Goal: Find specific page/section: Find specific page/section

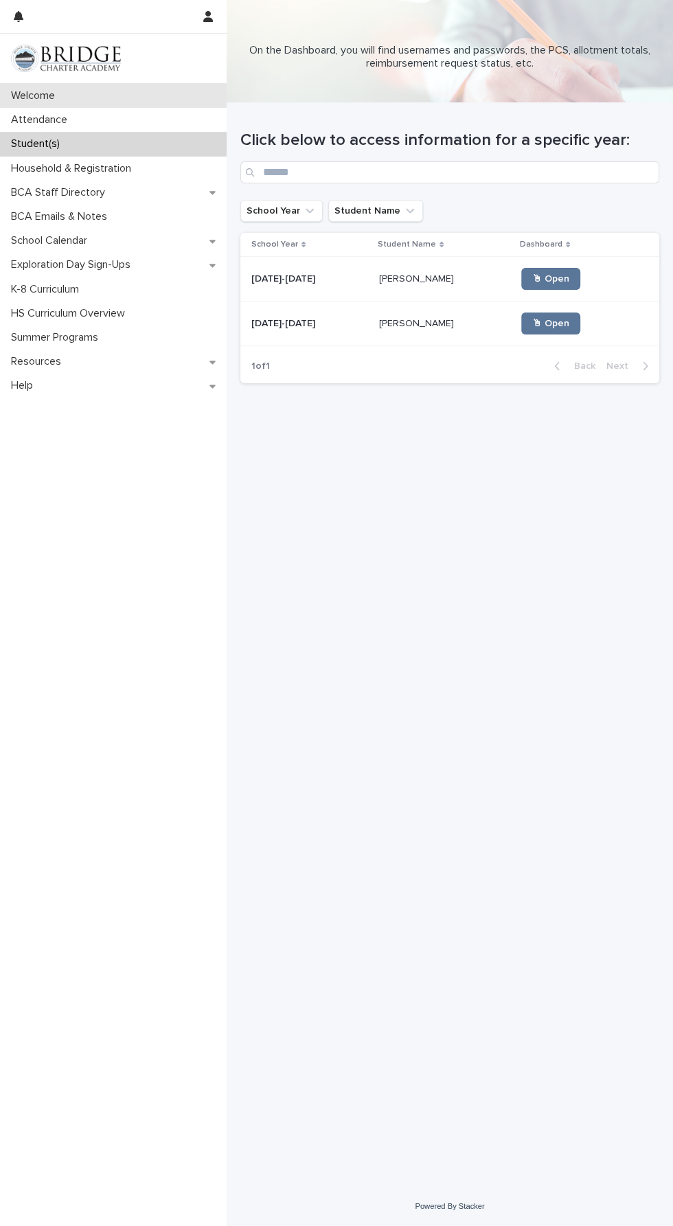
click at [87, 99] on div "Welcome" at bounding box center [113, 96] width 227 height 24
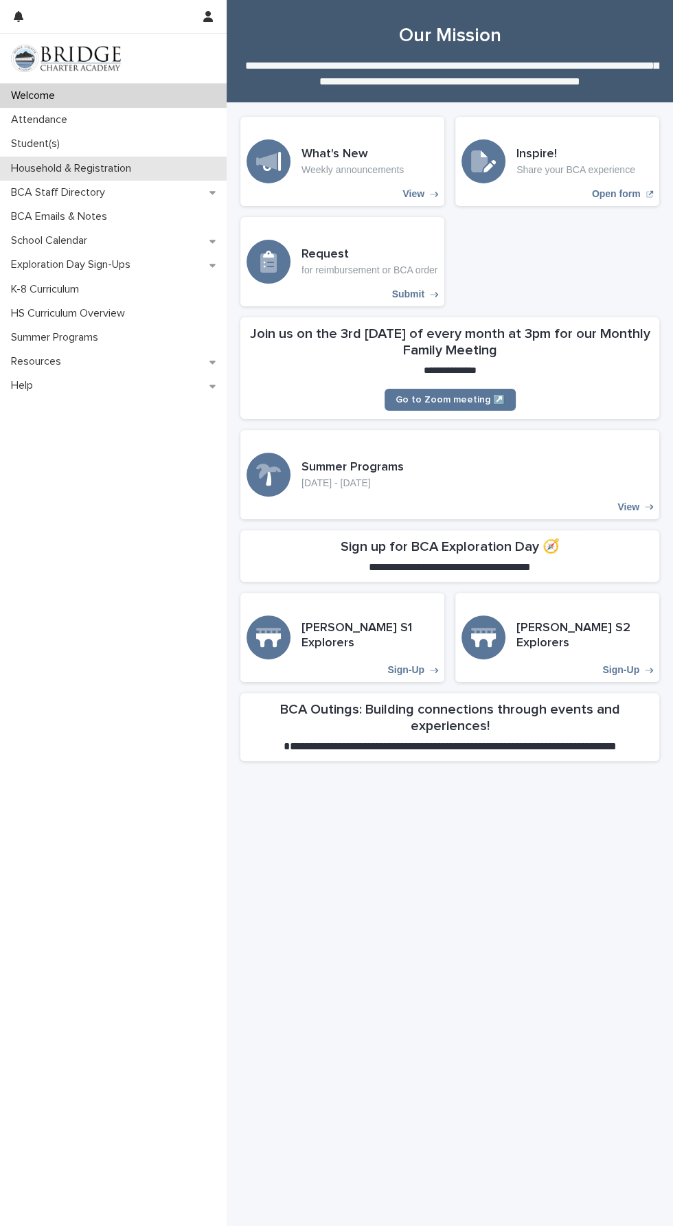
click at [149, 175] on div "Household & Registration" at bounding box center [113, 169] width 227 height 24
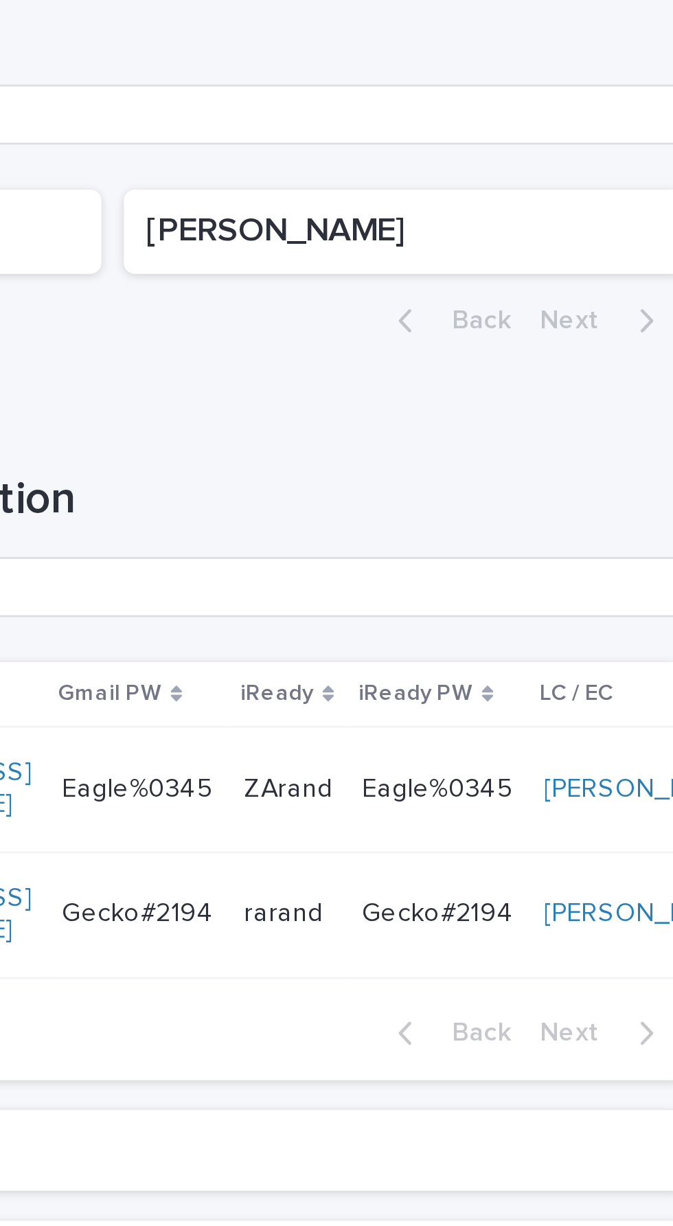
click at [514, 717] on div "Loading... Saving… Student Login Information Student Name BCA Gmail Gmail PW iR…" at bounding box center [449, 844] width 419 height 260
